Goal: Navigation & Orientation: Understand site structure

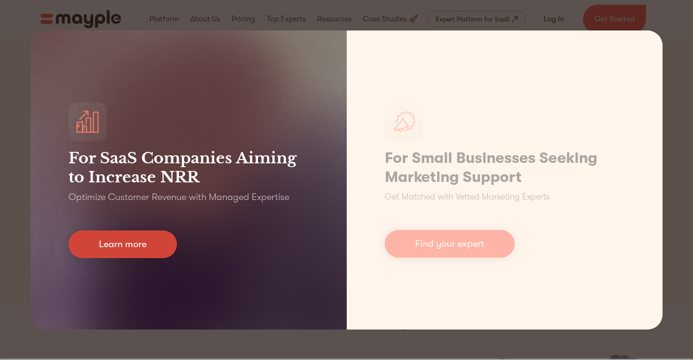
click at [122, 234] on link "Learn more" at bounding box center [123, 244] width 109 height 28
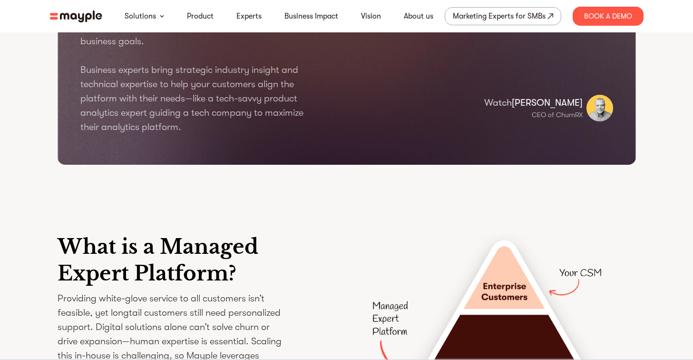
scroll to position [1202, 0]
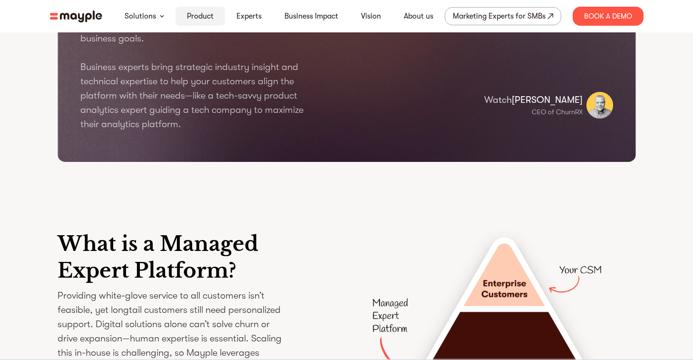
click at [193, 18] on link "Product" at bounding box center [200, 15] width 27 height 11
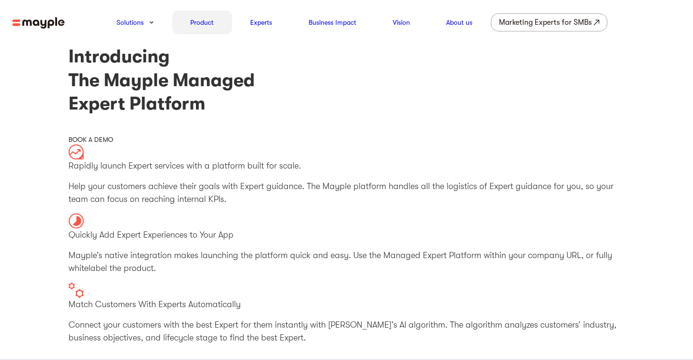
click at [208, 23] on link "Product" at bounding box center [201, 22] width 23 height 11
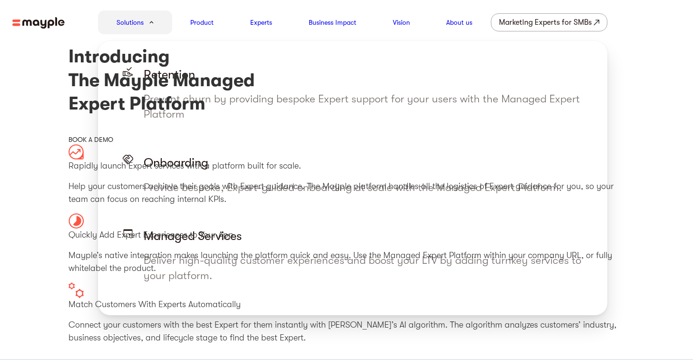
click at [127, 14] on div "Solutions" at bounding box center [135, 22] width 74 height 24
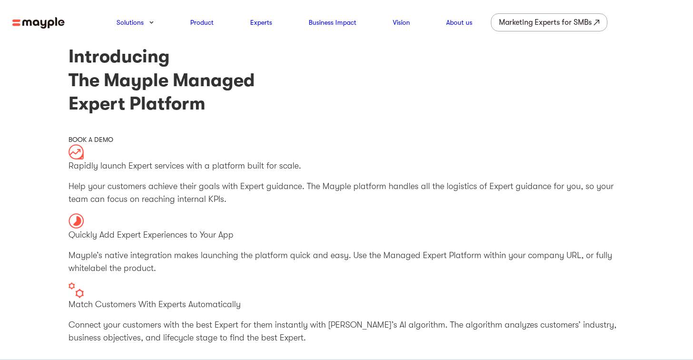
click at [36, 26] on img at bounding box center [38, 23] width 52 height 12
